Goal: Navigation & Orientation: Understand site structure

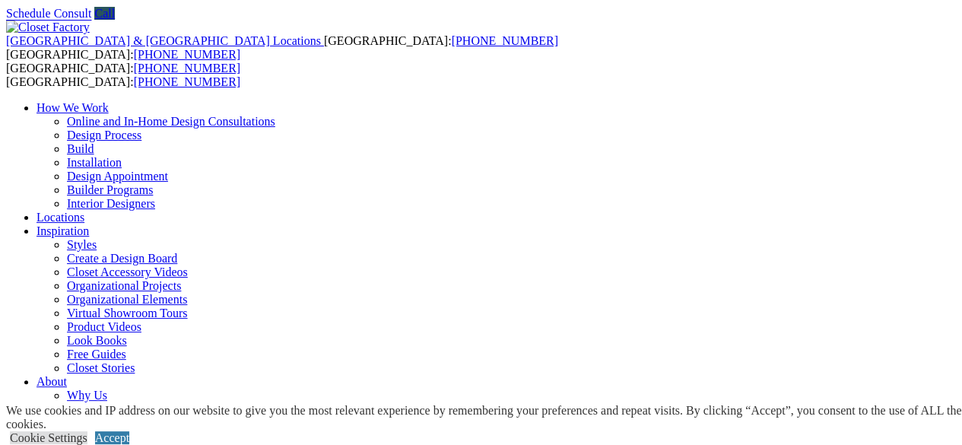
scroll to position [43, 0]
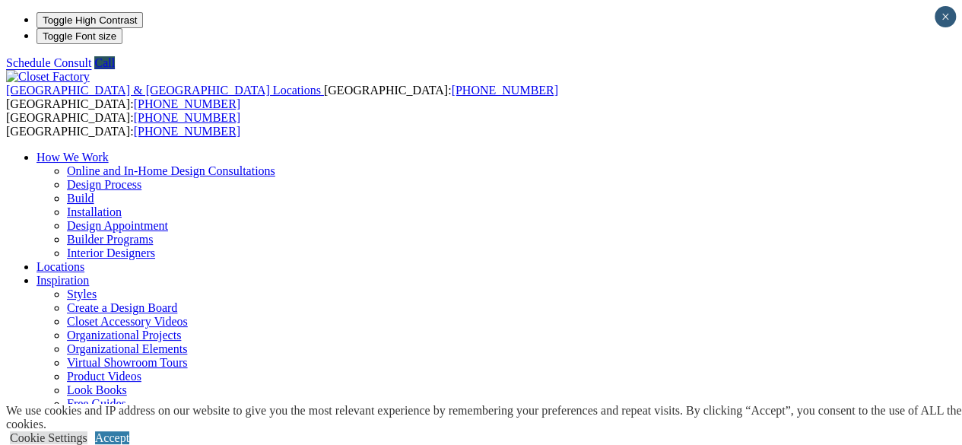
scroll to position [0, 0]
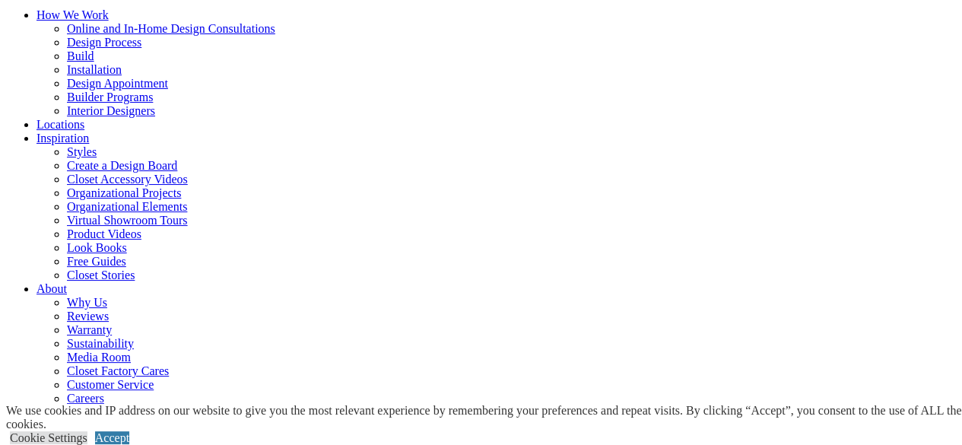
scroll to position [125, 0]
